Goal: Information Seeking & Learning: Find specific fact

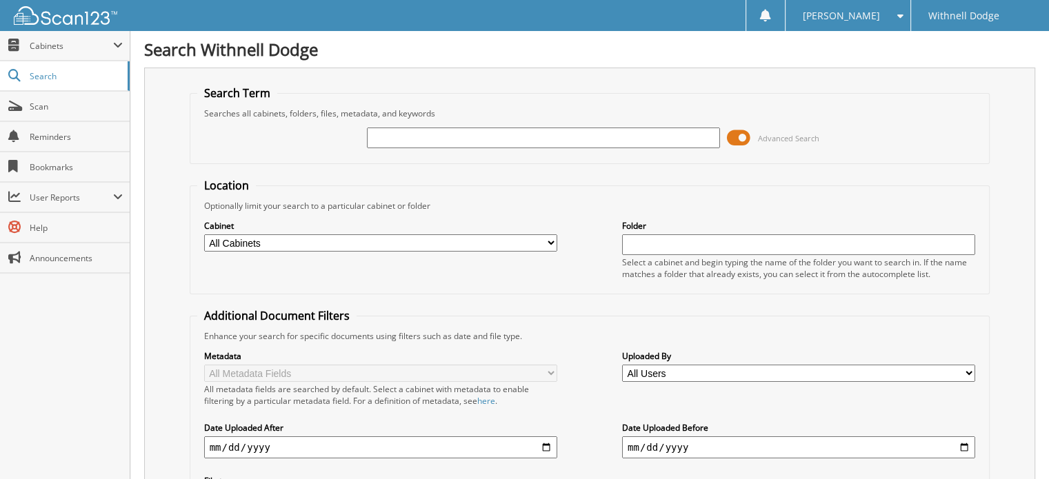
click at [410, 141] on input "text" at bounding box center [543, 138] width 353 height 21
type input "[PERSON_NAME]"
click at [505, 141] on input "TIMOTHY MOODY" at bounding box center [543, 138] width 353 height 21
type input "[PERSON_NAME]"
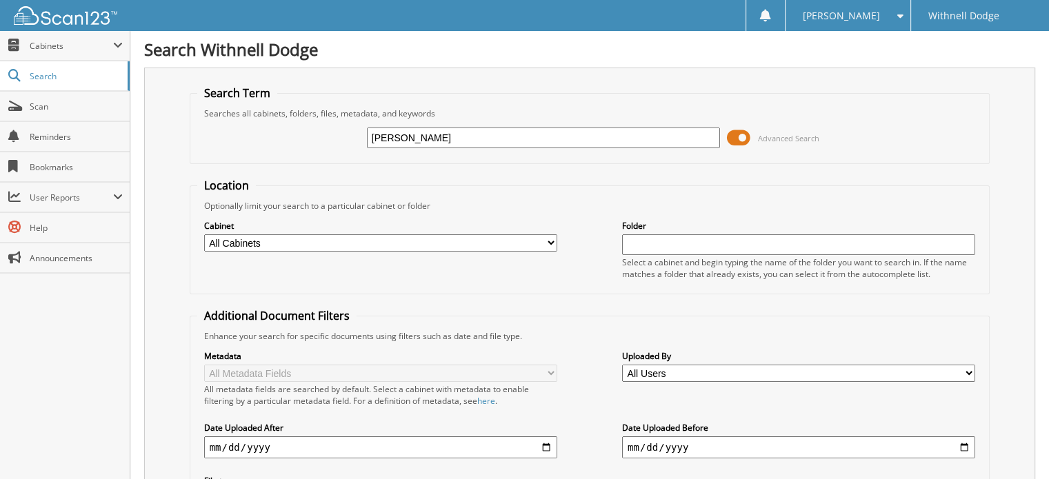
click at [474, 123] on div "[PERSON_NAME] Advanced Search" at bounding box center [589, 137] width 785 height 37
click at [478, 137] on input "TIMOTHY MOODI" at bounding box center [543, 138] width 353 height 21
type input "T"
type input "MOODY"
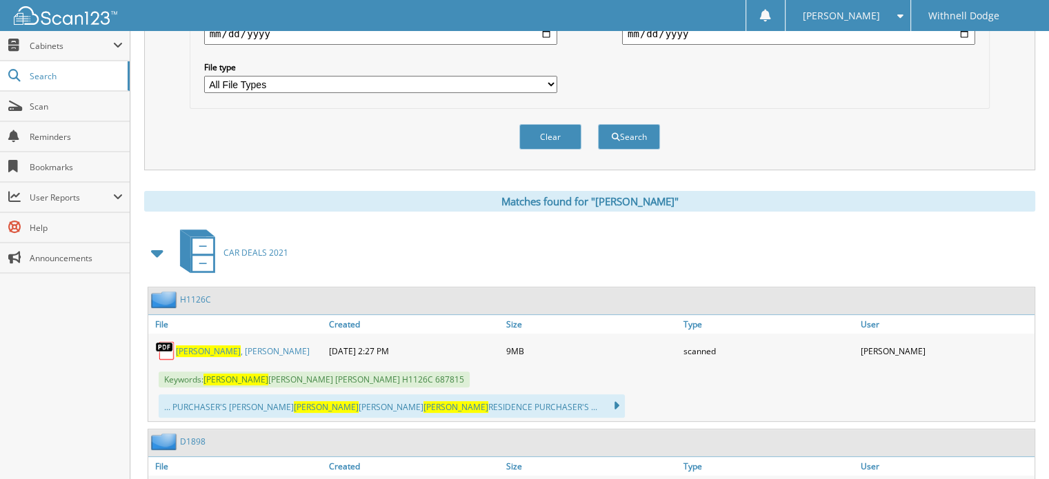
scroll to position [483, 0]
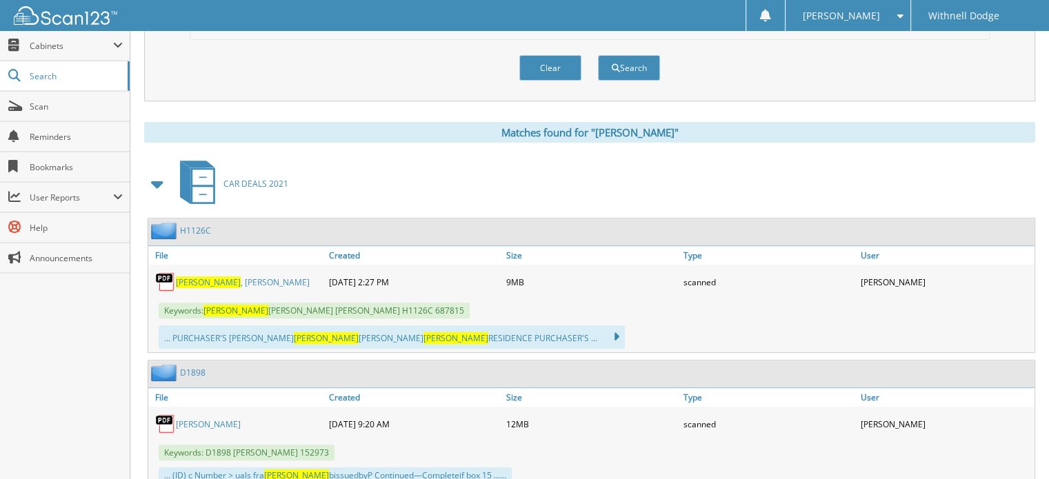
click at [232, 276] on link "MOODY , BARBARA" at bounding box center [243, 282] width 134 height 12
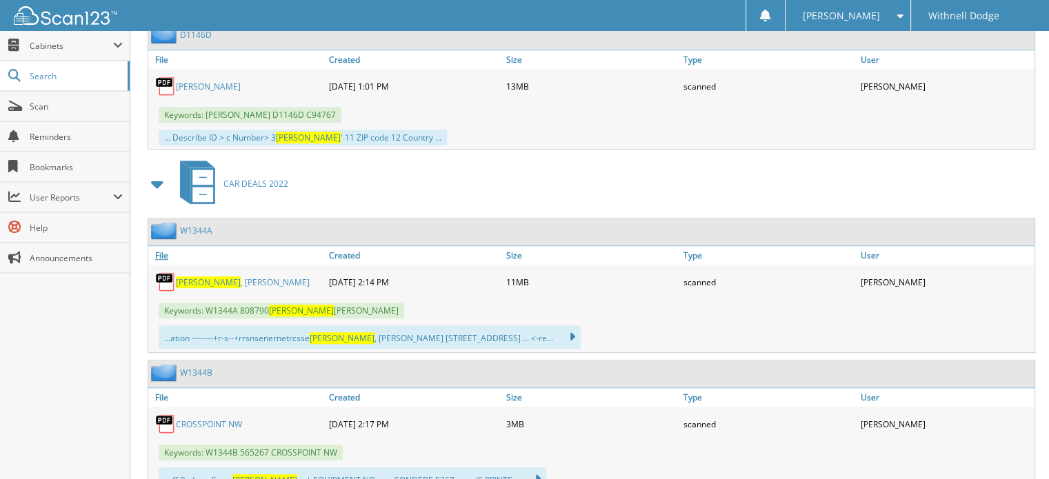
scroll to position [965, 0]
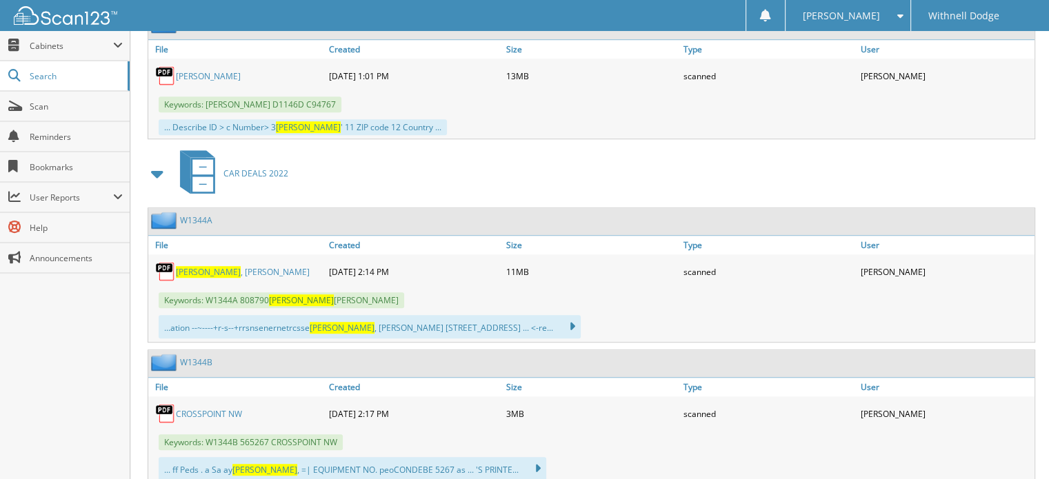
click at [202, 266] on span "MOODY" at bounding box center [208, 272] width 65 height 12
